Goal: Task Accomplishment & Management: Manage account settings

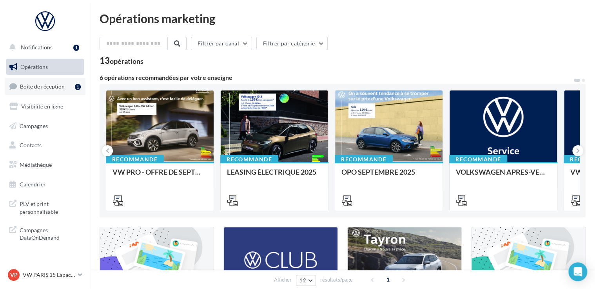
click at [59, 90] on link "Boîte de réception 1" at bounding box center [45, 86] width 81 height 17
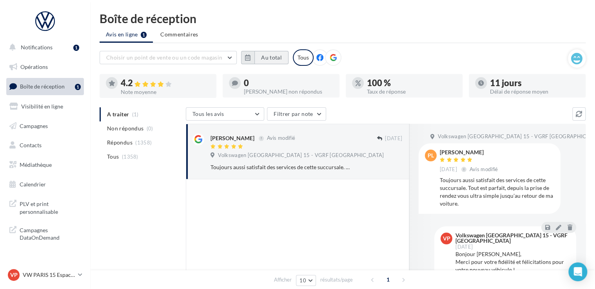
click at [260, 54] on button "Au total" at bounding box center [271, 57] width 34 height 13
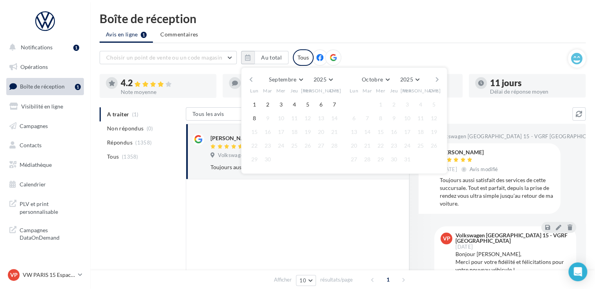
click at [252, 78] on button "button" at bounding box center [251, 79] width 7 height 11
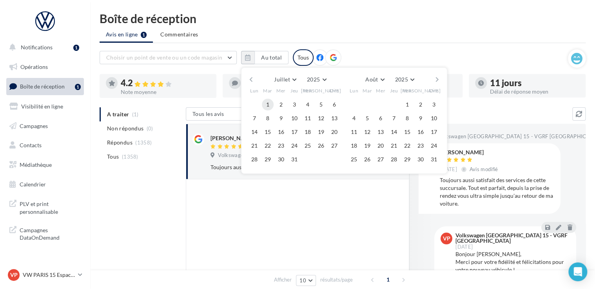
click at [271, 106] on button "1" at bounding box center [268, 105] width 12 height 12
click at [433, 80] on div "Juillet Janvier Février Mars Avril Mai Juin Juillet Août Septembre Octobre Nove…" at bounding box center [343, 79] width 179 height 11
click at [435, 80] on button "button" at bounding box center [437, 79] width 7 height 11
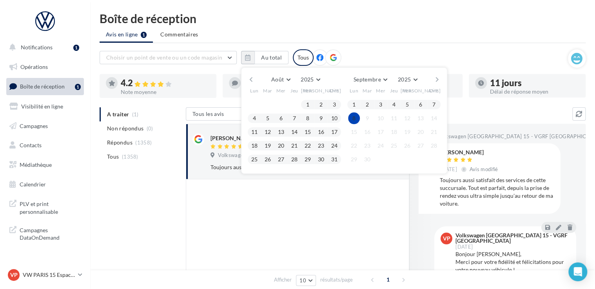
click at [354, 115] on button "8" at bounding box center [354, 118] width 12 height 12
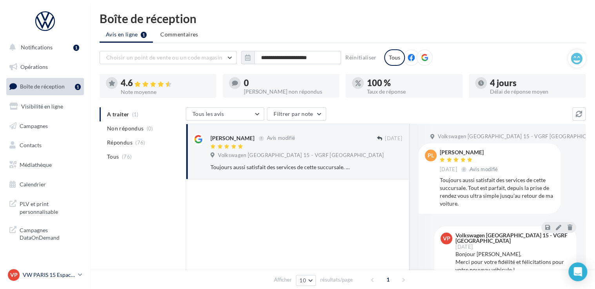
click at [68, 272] on p "VW PARIS 15 Espace Suffren" at bounding box center [49, 275] width 52 height 8
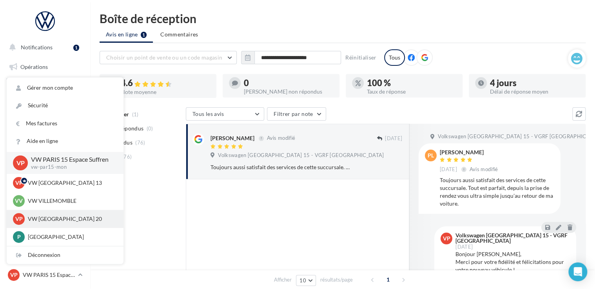
click at [70, 220] on p "VW PARIS 20" at bounding box center [71, 219] width 86 height 8
